Goal: Task Accomplishment & Management: Use online tool/utility

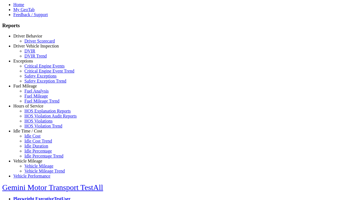
click at [32, 108] on link "Hours of Service" at bounding box center [28, 106] width 30 height 5
click at [36, 113] on link "HOS Explanation Reports" at bounding box center [47, 111] width 46 height 5
type textarea "**********"
